Goal: Complete Application Form: Complete application form

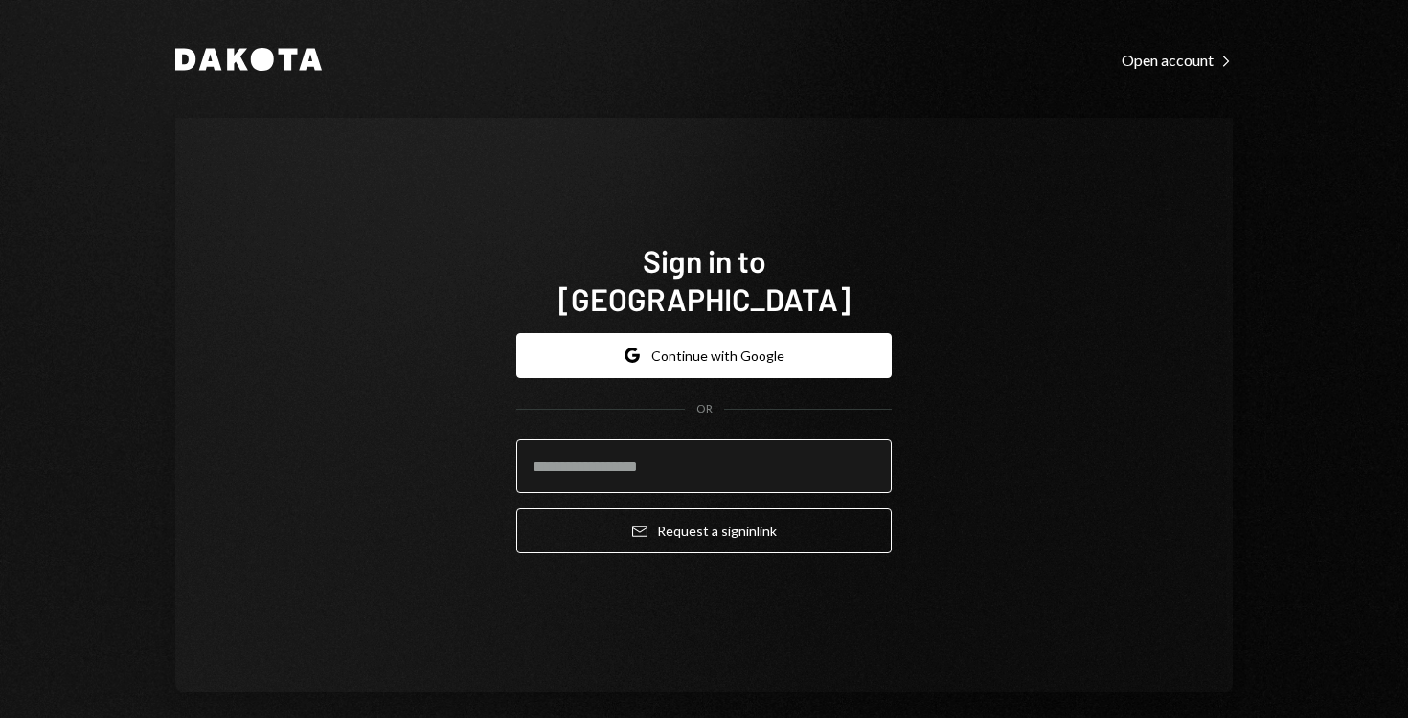
click at [624, 451] on input "email" at bounding box center [703, 467] width 375 height 54
type input "**********"
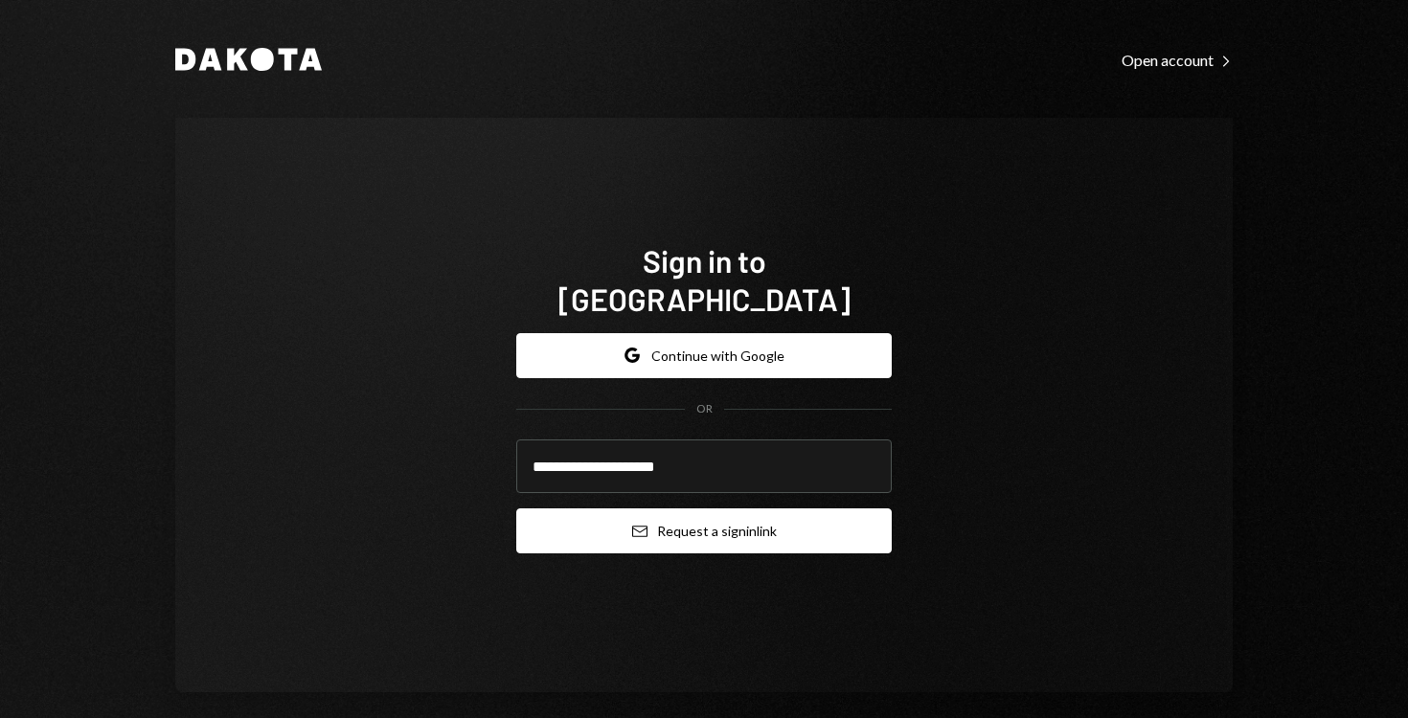
click at [683, 519] on button "Email Request a sign in link" at bounding box center [703, 530] width 375 height 45
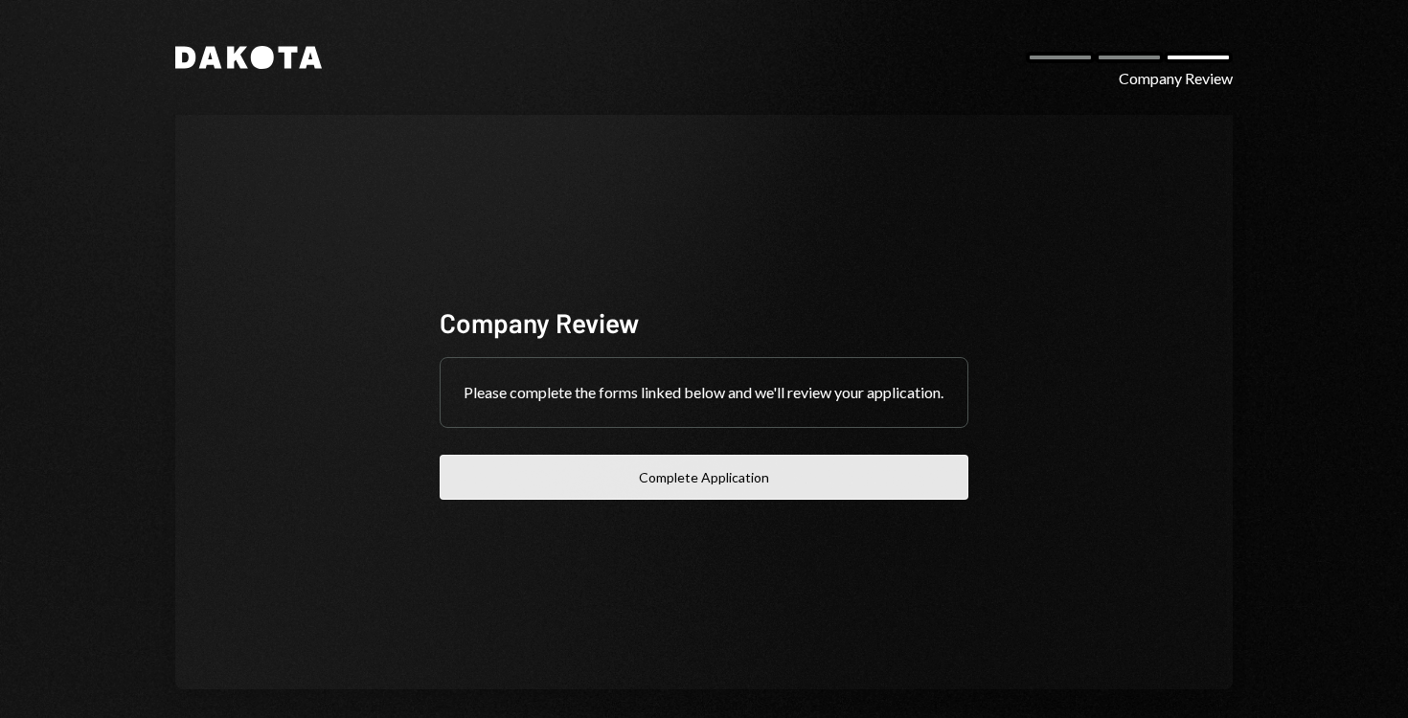
click at [724, 473] on button "Complete Application" at bounding box center [704, 477] width 529 height 45
